Goal: Task Accomplishment & Management: Use online tool/utility

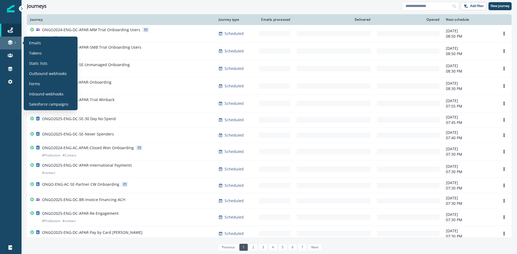
click at [14, 41] on div at bounding box center [10, 42] width 17 height 5
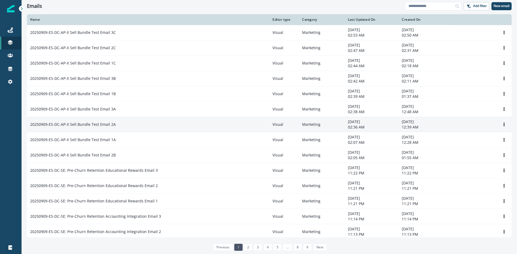
click at [115, 121] on td "20250909-ES-DC-AP-X Sell Bundle Test Email 2A" at bounding box center [148, 124] width 242 height 15
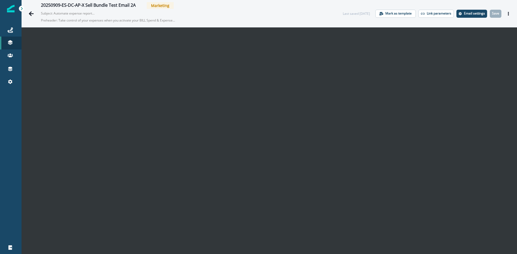
scroll to position [9, 0]
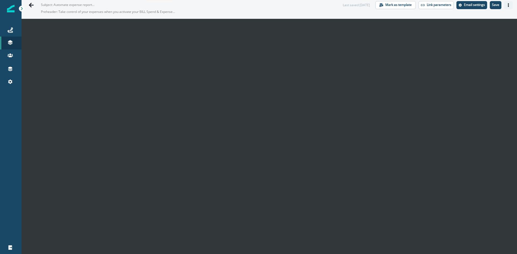
click at [504, 6] on button "Actions" at bounding box center [508, 5] width 9 height 8
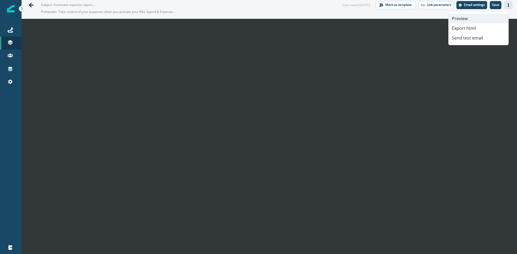
click at [473, 18] on button "Preview" at bounding box center [478, 19] width 60 height 10
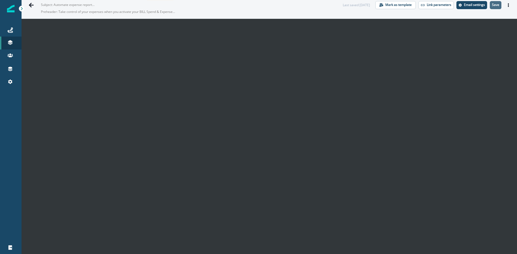
click at [492, 6] on p "Save" at bounding box center [495, 5] width 7 height 4
click at [506, 6] on icon "Actions" at bounding box center [508, 5] width 4 height 4
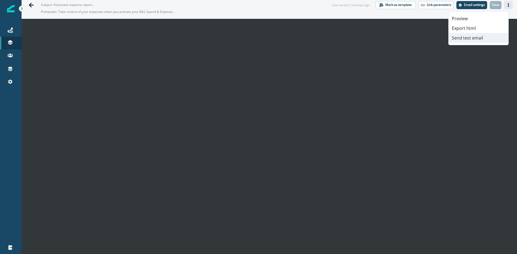
click at [467, 39] on button "Send test email" at bounding box center [478, 38] width 60 height 10
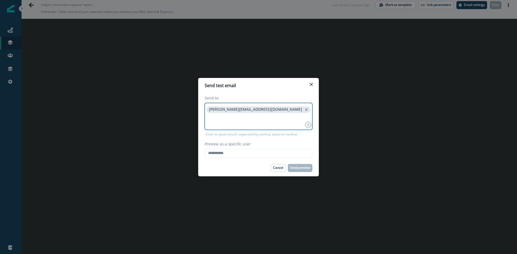
click at [245, 122] on input at bounding box center [258, 120] width 106 height 11
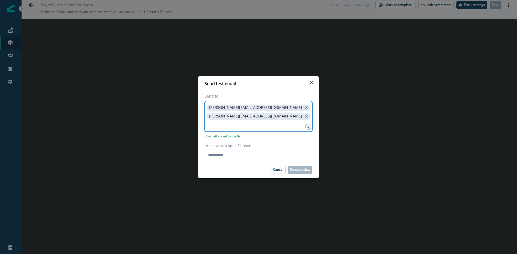
click at [304, 110] on icon "close" at bounding box center [306, 107] width 5 height 5
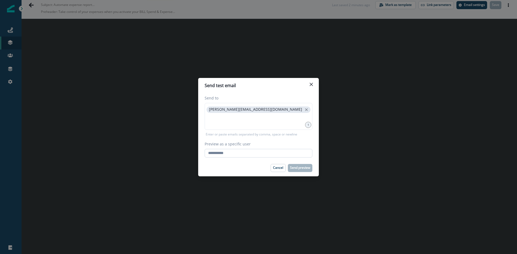
click at [233, 154] on input "Preview as a specific user" at bounding box center [259, 153] width 108 height 9
type input "**********"
click at [298, 165] on button "Send preview" at bounding box center [300, 168] width 24 height 8
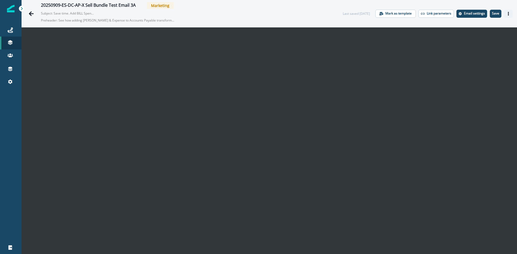
click at [504, 12] on button "Actions" at bounding box center [508, 14] width 9 height 8
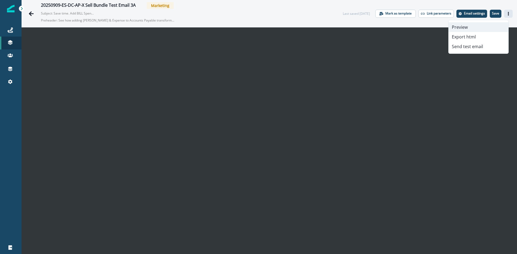
click at [468, 23] on button "Preview" at bounding box center [478, 27] width 60 height 10
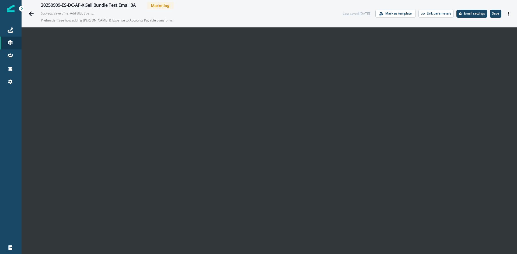
scroll to position [9, 0]
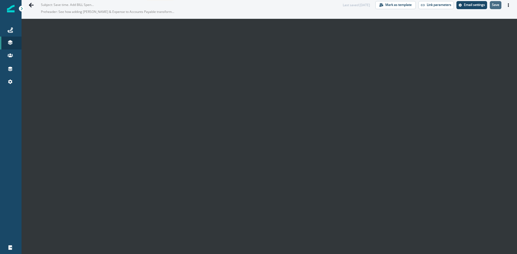
click at [489, 8] on button "Save" at bounding box center [495, 5] width 12 height 8
click at [506, 5] on icon "Actions" at bounding box center [508, 5] width 4 height 4
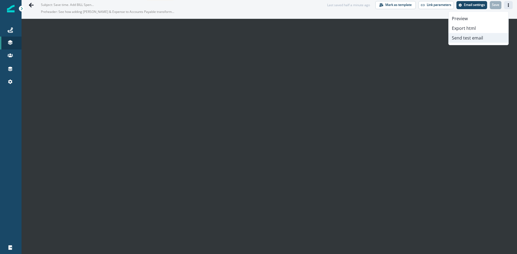
click at [475, 38] on button "Send test email" at bounding box center [478, 38] width 60 height 10
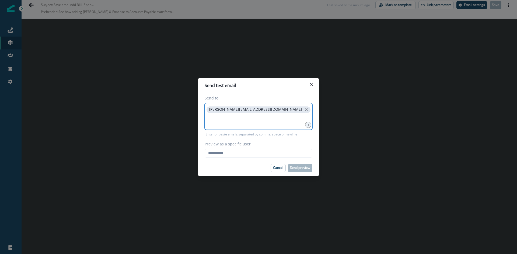
click at [252, 122] on input at bounding box center [258, 120] width 106 height 11
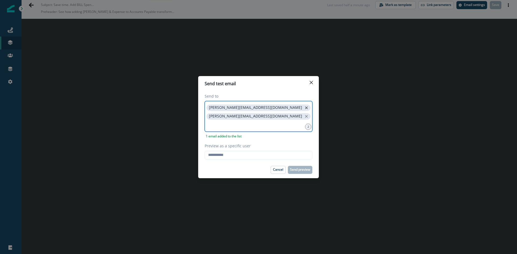
click at [304, 109] on icon "close" at bounding box center [306, 107] width 5 height 5
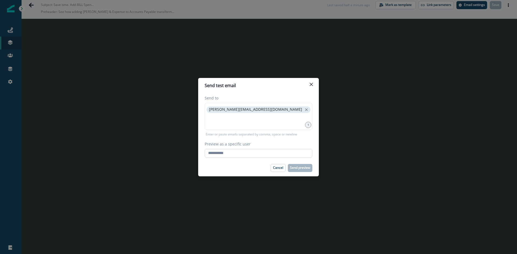
click at [227, 157] on input "Preview as a specific user" at bounding box center [259, 153] width 108 height 9
type input "**********"
click at [302, 165] on button "Send preview" at bounding box center [300, 168] width 24 height 8
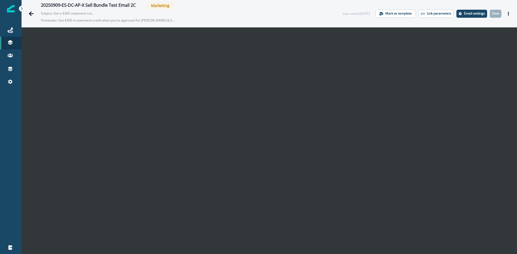
scroll to position [9, 0]
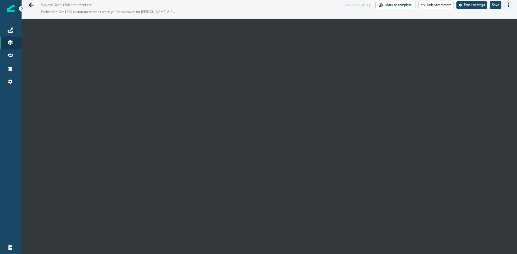
click at [506, 4] on icon "Actions" at bounding box center [508, 5] width 4 height 4
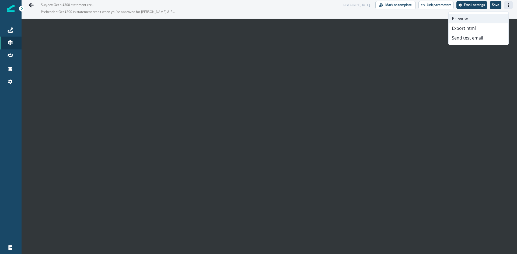
click at [475, 17] on button "Preview" at bounding box center [478, 19] width 60 height 10
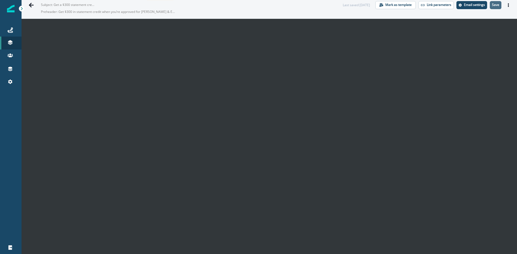
click at [492, 5] on p "Save" at bounding box center [495, 5] width 7 height 4
click at [504, 5] on button "Actions" at bounding box center [508, 5] width 9 height 8
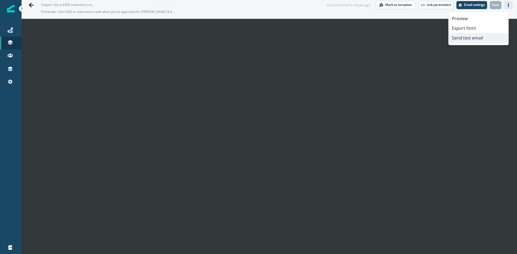
click at [474, 39] on button "Send test email" at bounding box center [478, 38] width 60 height 10
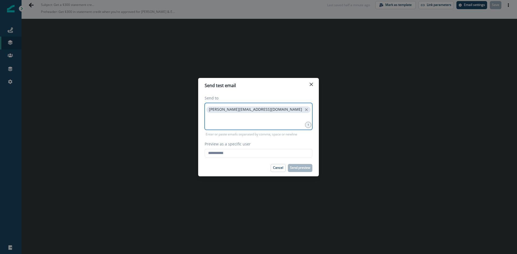
click at [226, 122] on input at bounding box center [258, 120] width 106 height 11
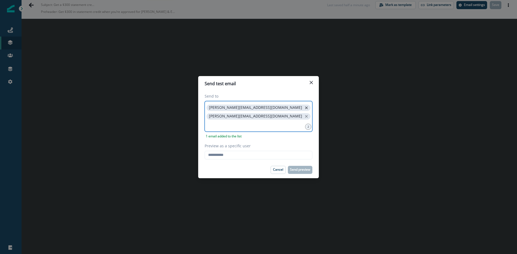
click at [304, 108] on icon "close" at bounding box center [306, 107] width 5 height 5
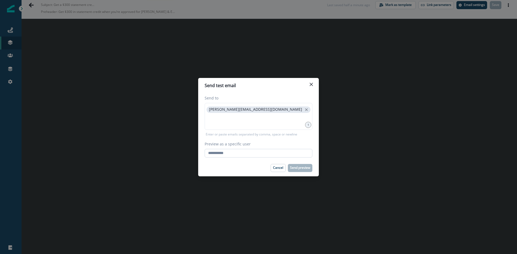
click at [233, 153] on input "Preview as a specific user" at bounding box center [259, 153] width 108 height 9
type input "**********"
click at [300, 169] on p "Send preview" at bounding box center [300, 168] width 20 height 4
